Goal: Register for event/course

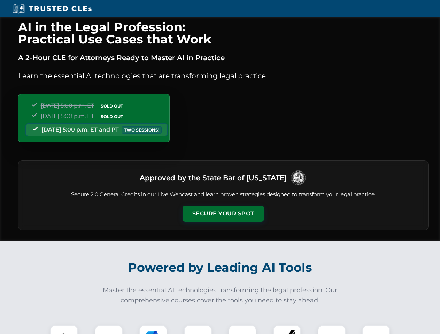
click at [223, 214] on button "Secure Your Spot" at bounding box center [222, 214] width 81 height 16
click at [64, 330] on img at bounding box center [64, 339] width 20 height 20
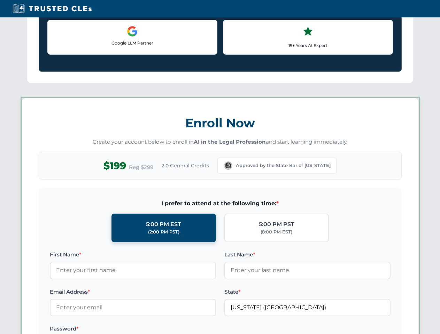
click at [153, 330] on label "Password *" at bounding box center [133, 329] width 166 height 8
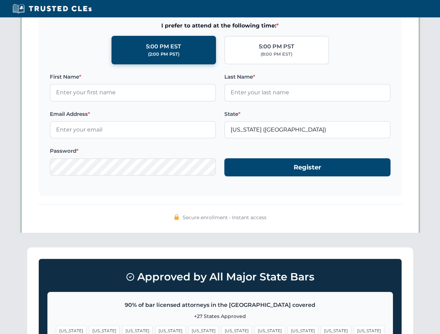
click at [321, 330] on span "[US_STATE]" at bounding box center [336, 331] width 30 height 10
